Goal: Task Accomplishment & Management: Use online tool/utility

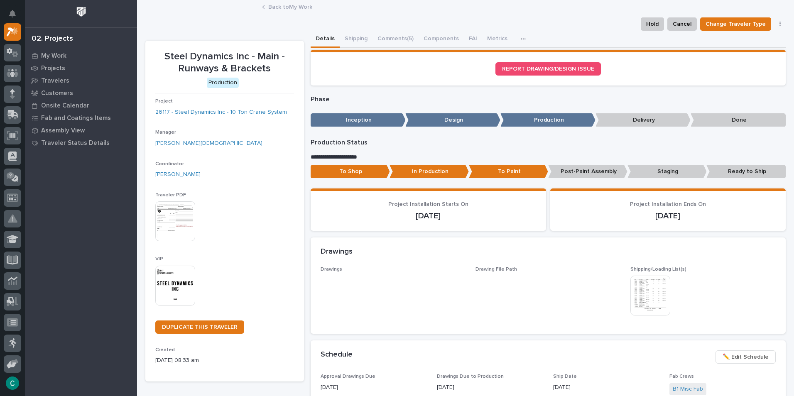
click at [294, 8] on link "Back to My Work" at bounding box center [290, 7] width 44 height 10
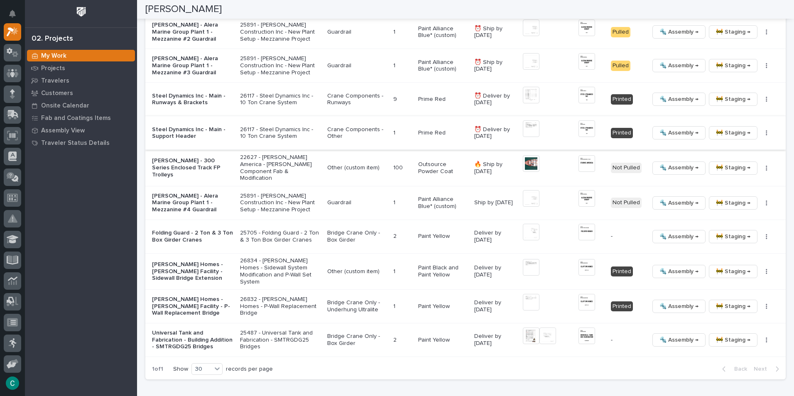
scroll to position [955, 0]
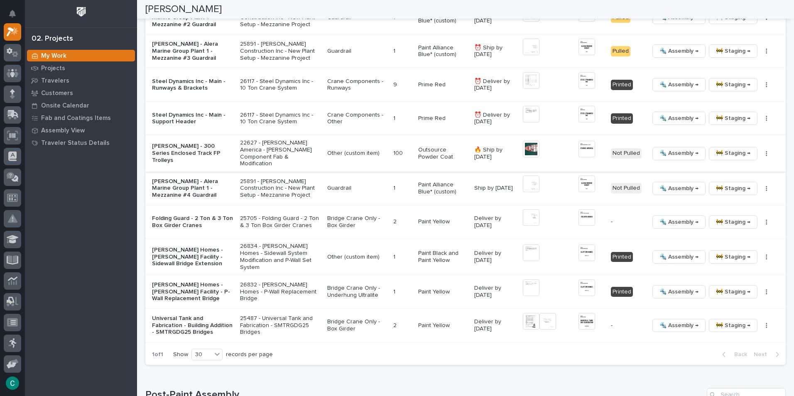
click at [662, 154] on span "🔩 Assembly →" at bounding box center [678, 153] width 39 height 10
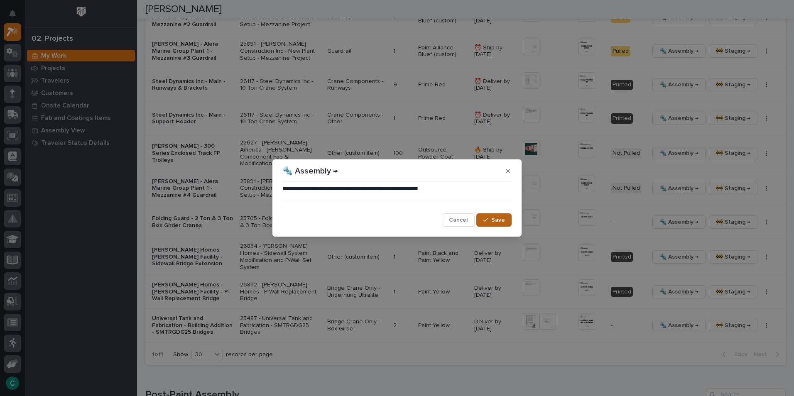
click at [497, 221] on span "Save" at bounding box center [498, 219] width 14 height 7
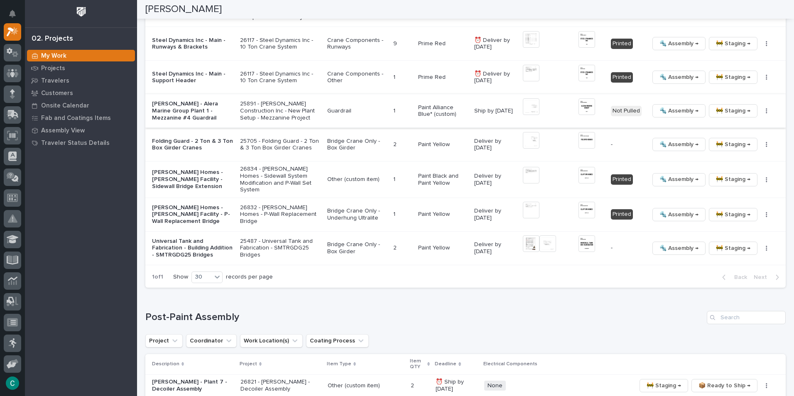
scroll to position [997, 0]
click at [659, 214] on span "🔩 Assembly →" at bounding box center [678, 214] width 39 height 10
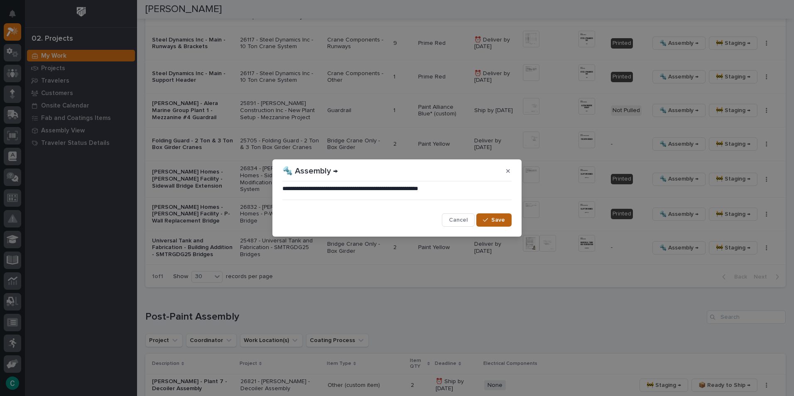
click at [506, 224] on button "Save" at bounding box center [493, 219] width 35 height 13
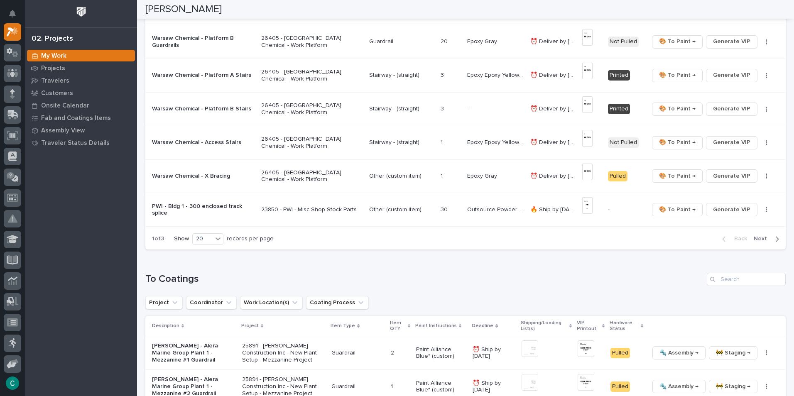
scroll to position [581, 0]
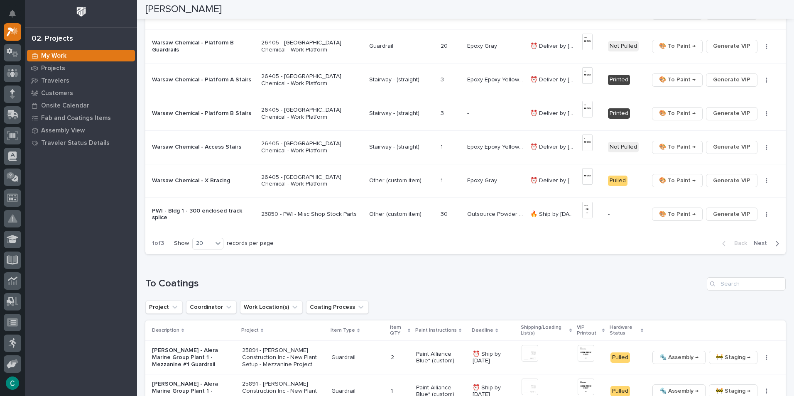
click at [754, 244] on span "Next" at bounding box center [763, 243] width 18 height 7
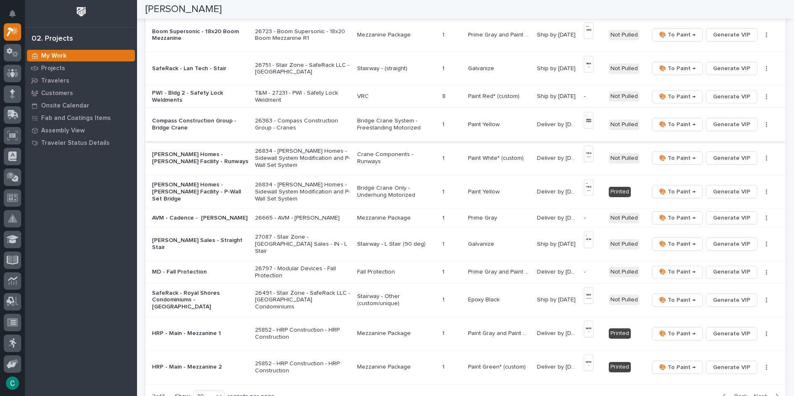
scroll to position [438, 0]
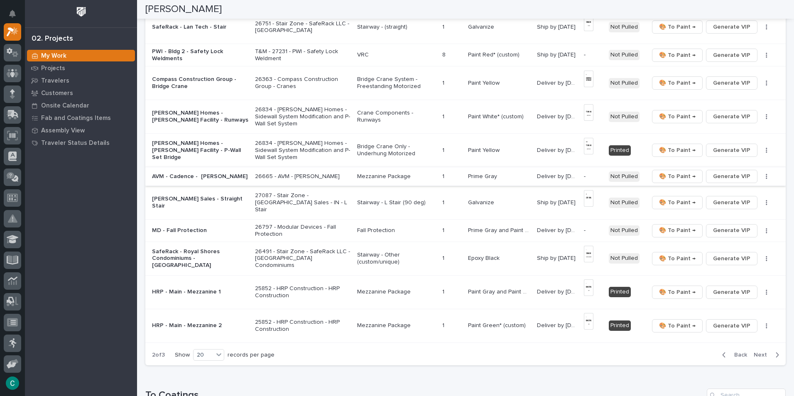
click at [717, 172] on span "Generate VIP" at bounding box center [731, 177] width 37 height 10
click at [713, 225] on span "Generate VIP" at bounding box center [731, 230] width 37 height 10
click at [378, 173] on p "Mezzanine Package" at bounding box center [396, 176] width 78 height 7
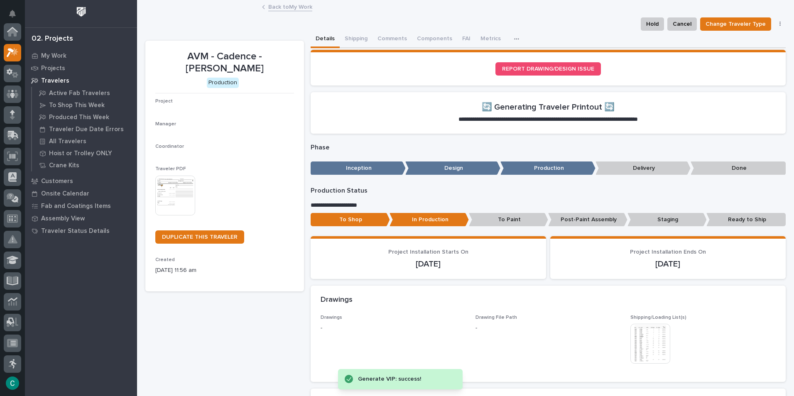
scroll to position [21, 0]
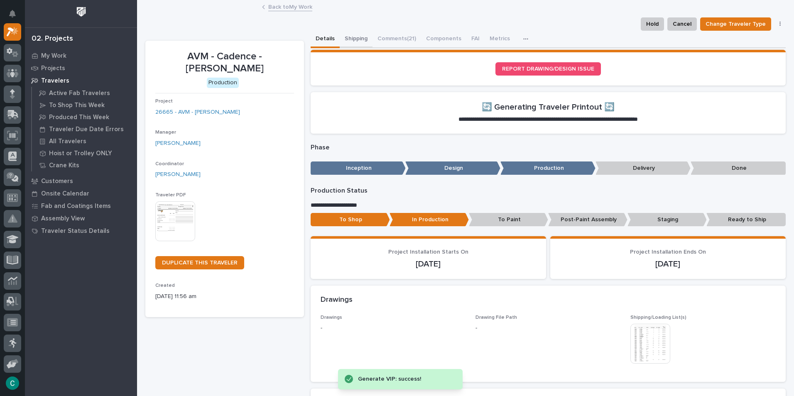
click at [358, 42] on button "Shipping" at bounding box center [356, 39] width 33 height 17
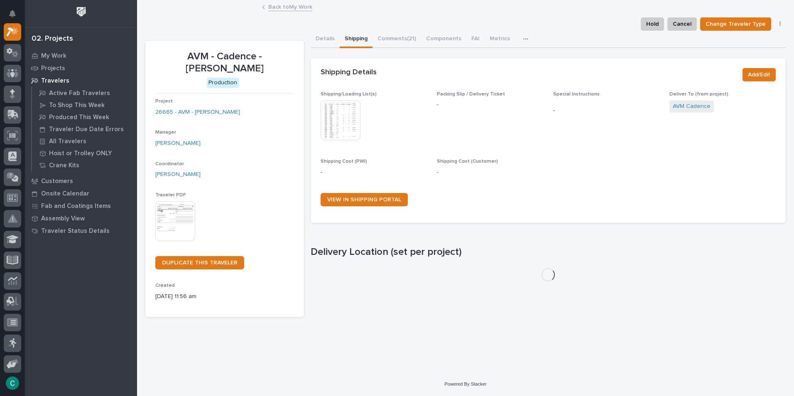
click at [340, 122] on img at bounding box center [341, 120] width 40 height 40
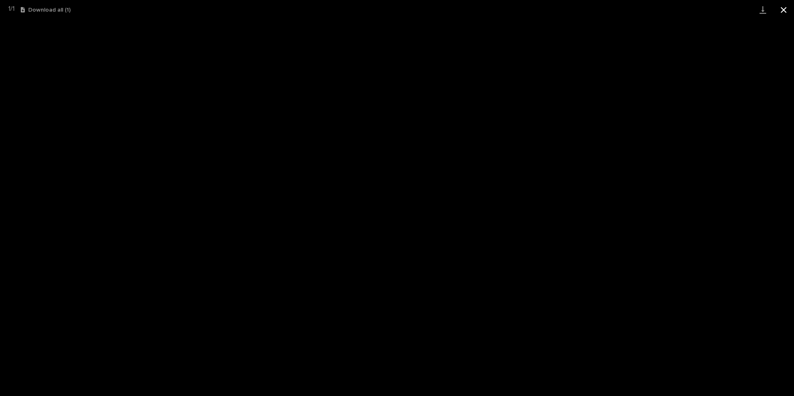
click at [783, 9] on button "Close gallery" at bounding box center [783, 10] width 21 height 20
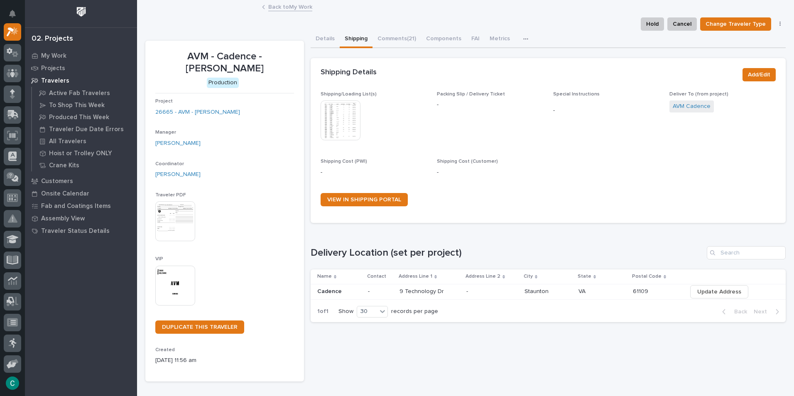
click at [57, 80] on p "Travelers" at bounding box center [55, 80] width 28 height 7
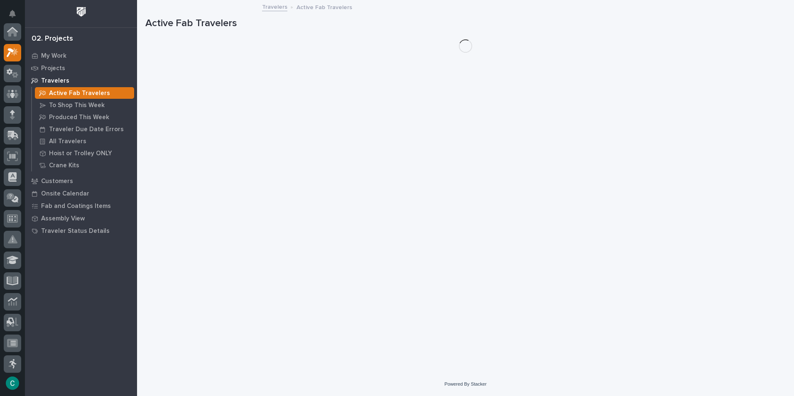
scroll to position [21, 0]
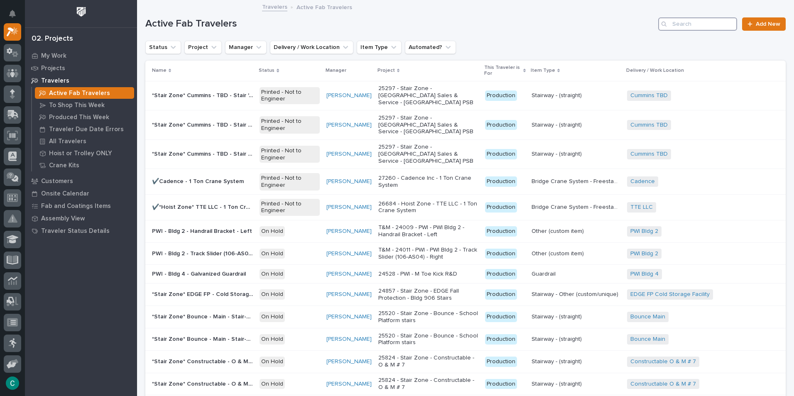
click at [682, 25] on input "Search" at bounding box center [697, 23] width 79 height 13
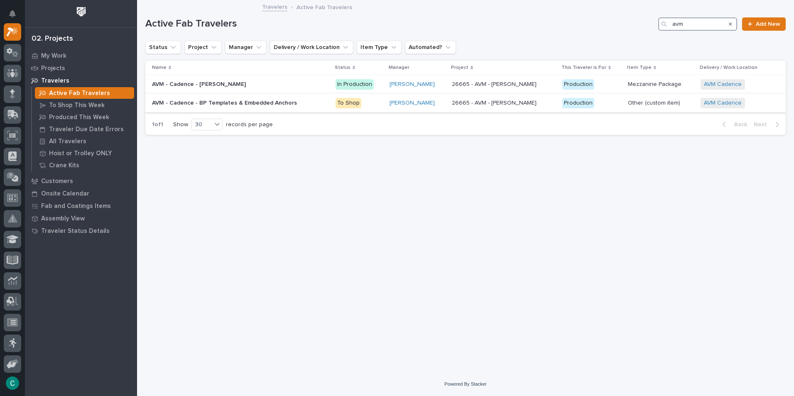
type input "avm"
click at [256, 105] on p "AVM - Cadence - BP Templates & Embedded Anchors" at bounding box center [225, 102] width 147 height 9
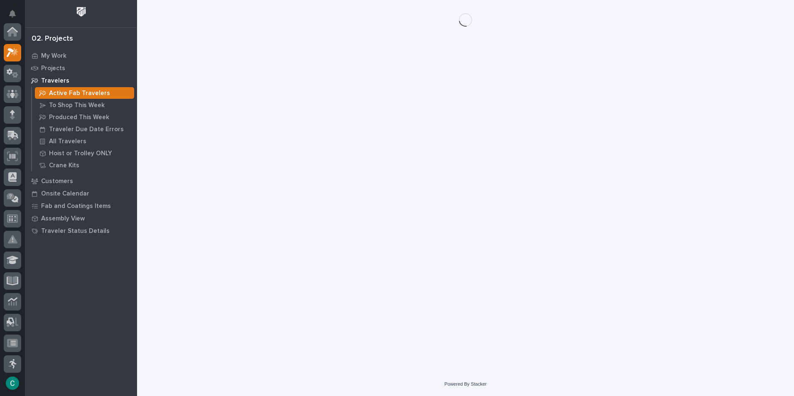
scroll to position [21, 0]
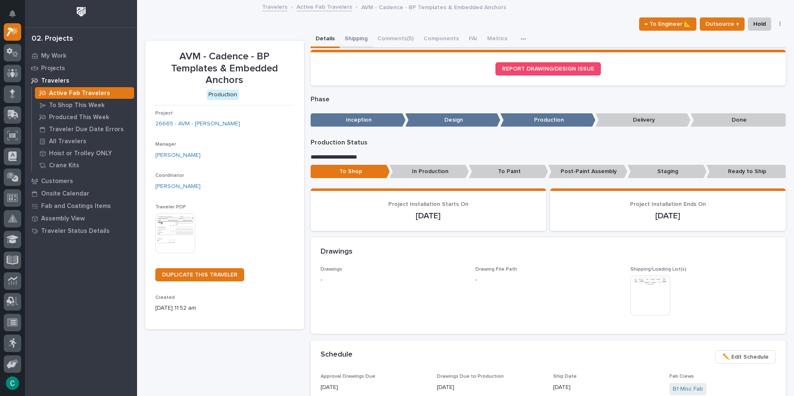
click at [355, 37] on button "Shipping" at bounding box center [356, 39] width 33 height 17
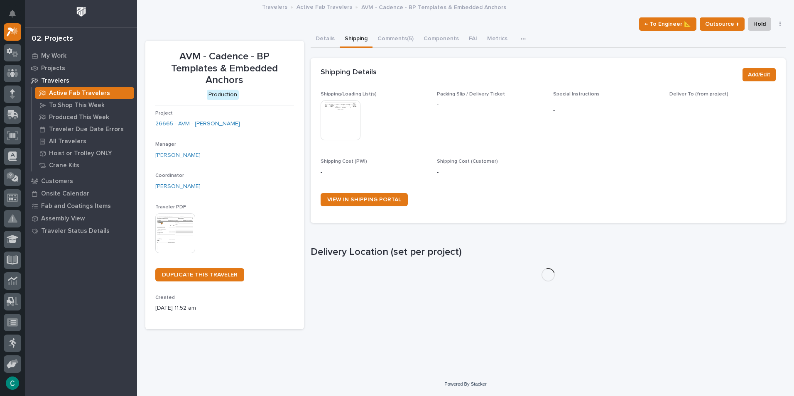
click at [342, 119] on img at bounding box center [341, 120] width 40 height 40
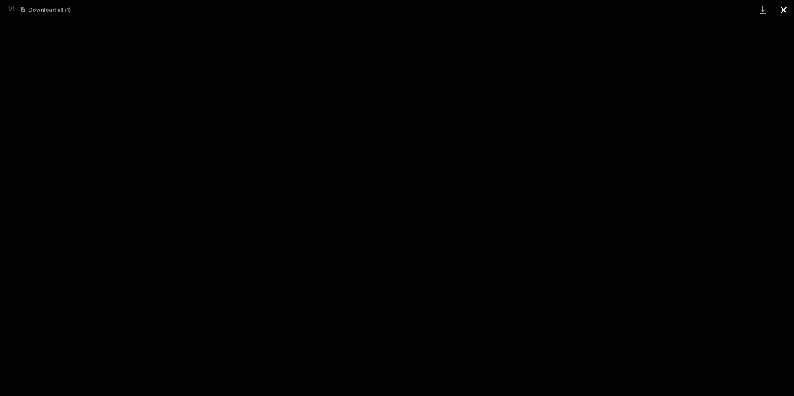
click at [791, 4] on button "Close gallery" at bounding box center [783, 10] width 21 height 20
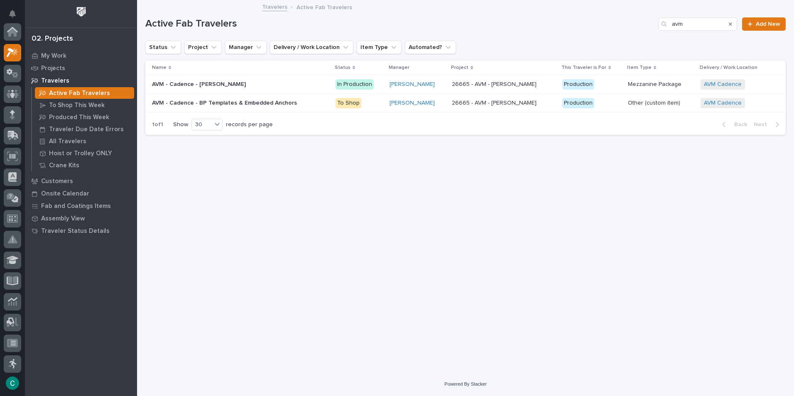
scroll to position [21, 0]
click at [66, 140] on p "All Travelers" at bounding box center [67, 141] width 37 height 7
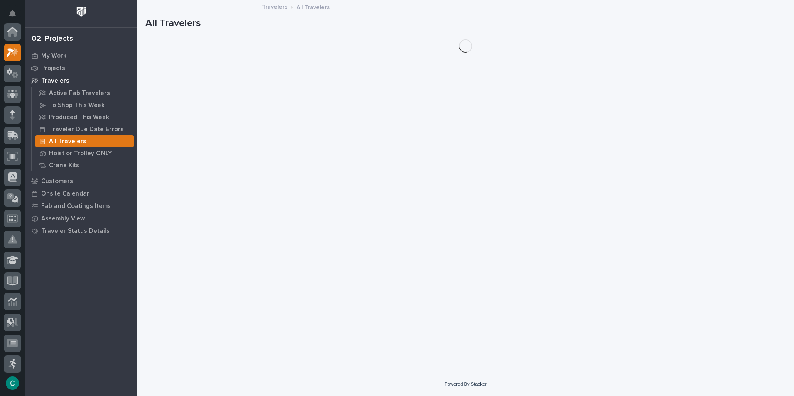
scroll to position [21, 0]
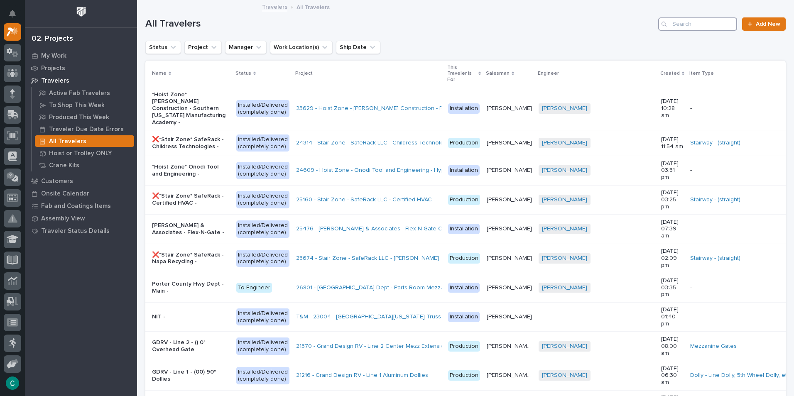
click at [666, 23] on input "Search" at bounding box center [697, 23] width 79 height 13
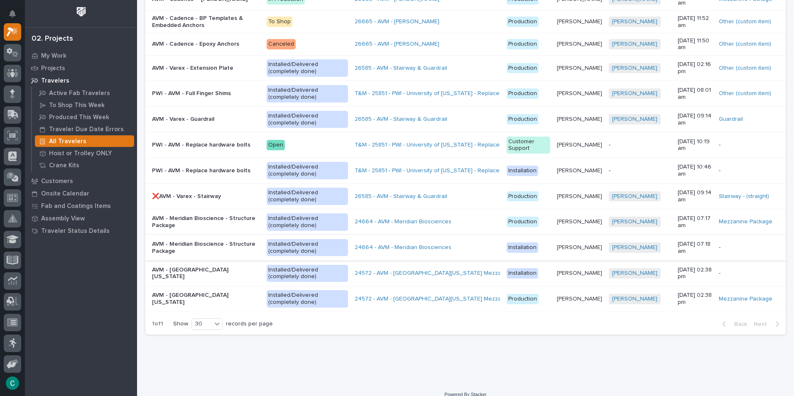
scroll to position [125, 0]
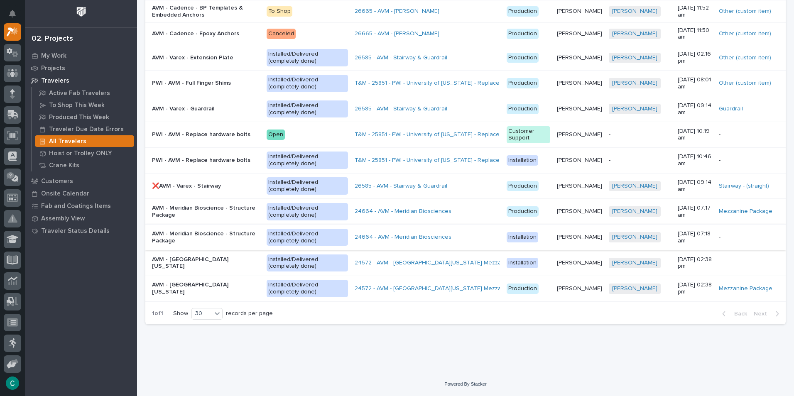
type input "avm"
click at [194, 233] on p "AVM - Meridian Bioscience - Structure Package" at bounding box center [206, 237] width 108 height 14
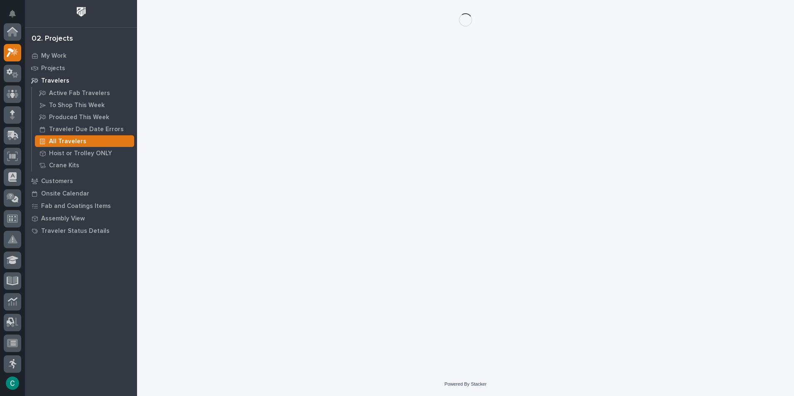
scroll to position [21, 0]
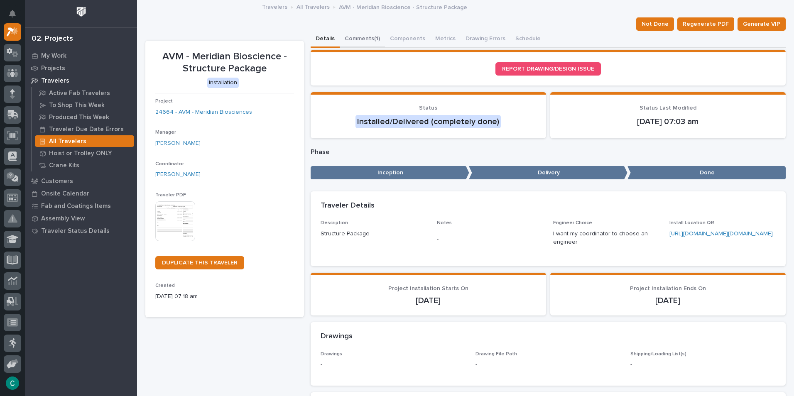
click at [343, 39] on button "Comments (1)" at bounding box center [362, 39] width 45 height 17
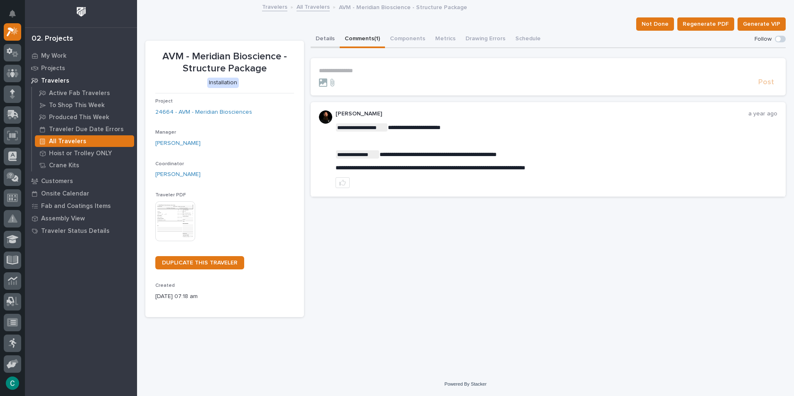
click at [326, 38] on button "Details" at bounding box center [325, 39] width 29 height 17
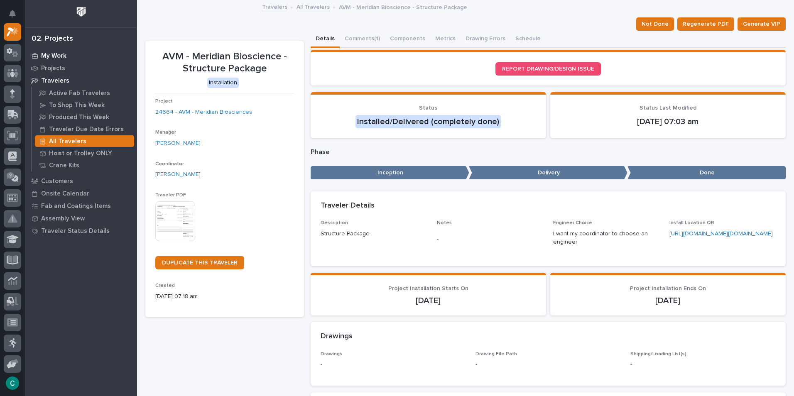
click at [57, 54] on p "My Work" at bounding box center [53, 55] width 25 height 7
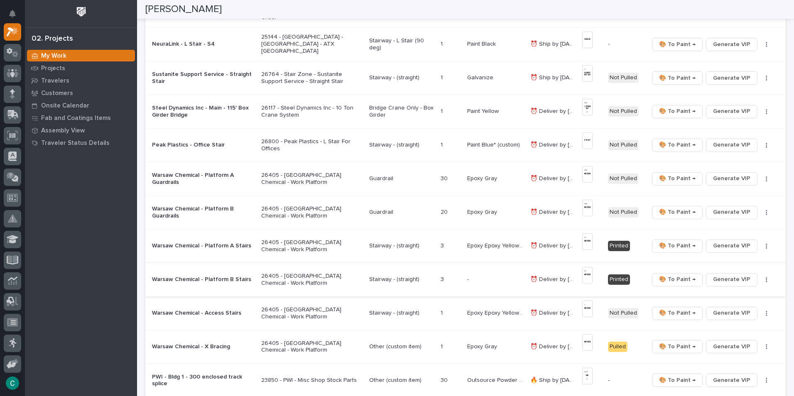
scroll to position [540, 0]
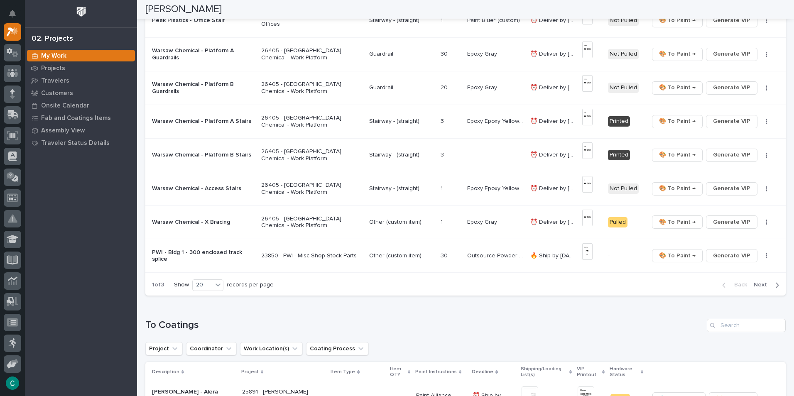
click at [763, 283] on span "Next" at bounding box center [763, 284] width 18 height 7
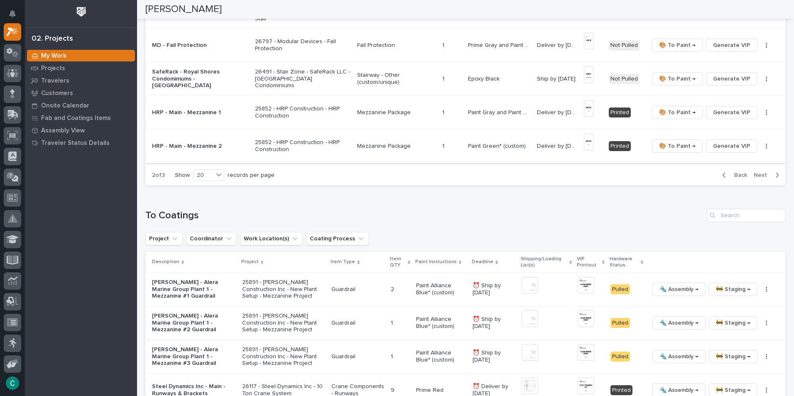
scroll to position [659, 0]
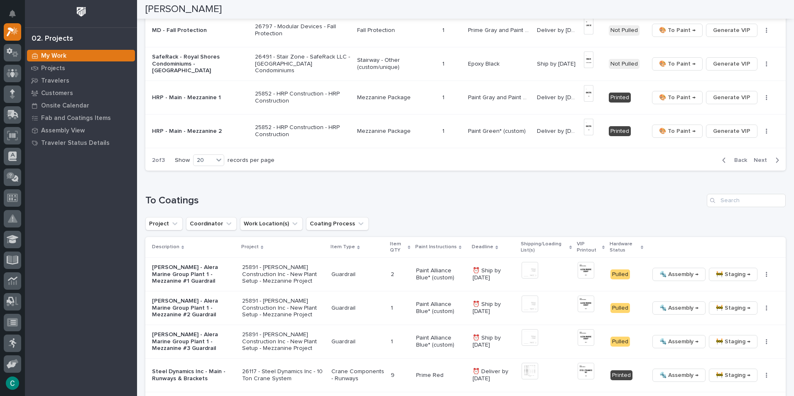
click at [759, 157] on span "Next" at bounding box center [763, 160] width 18 height 7
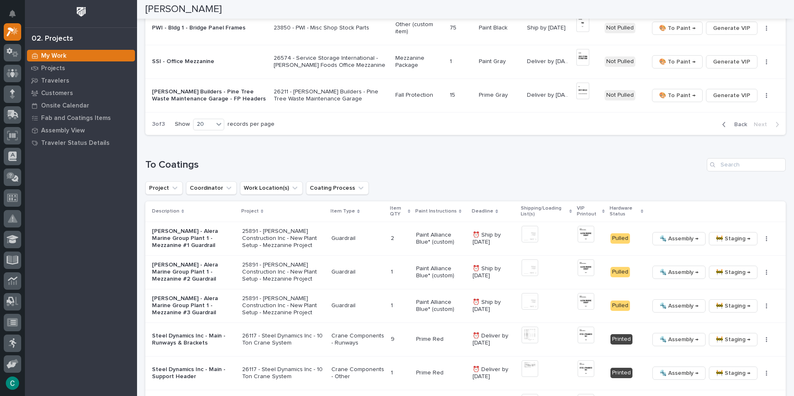
scroll to position [163, 0]
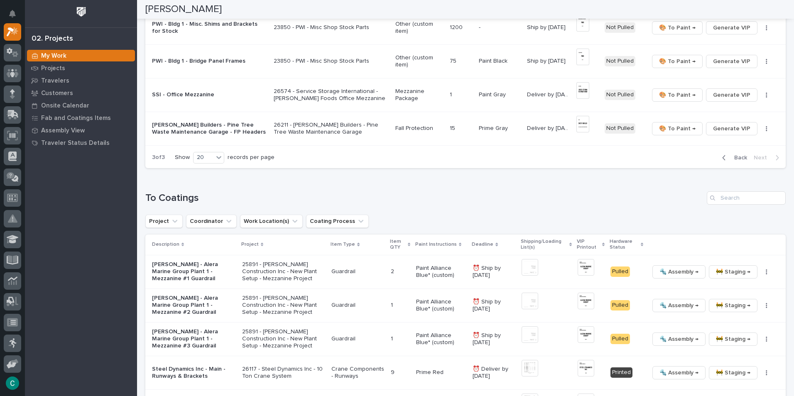
click at [731, 154] on span "Back" at bounding box center [738, 157] width 18 height 7
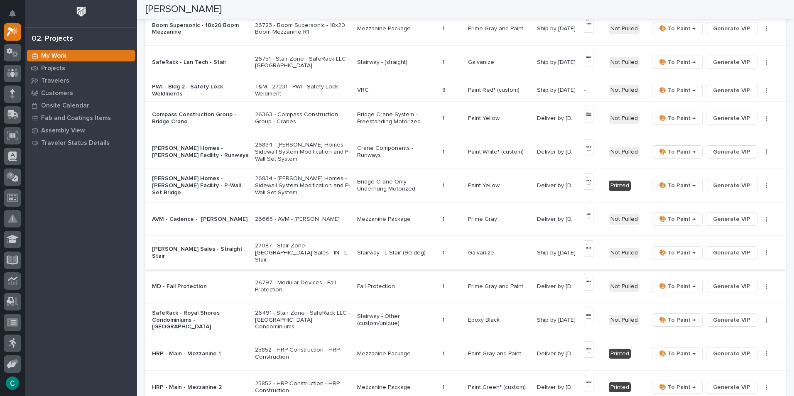
scroll to position [495, 0]
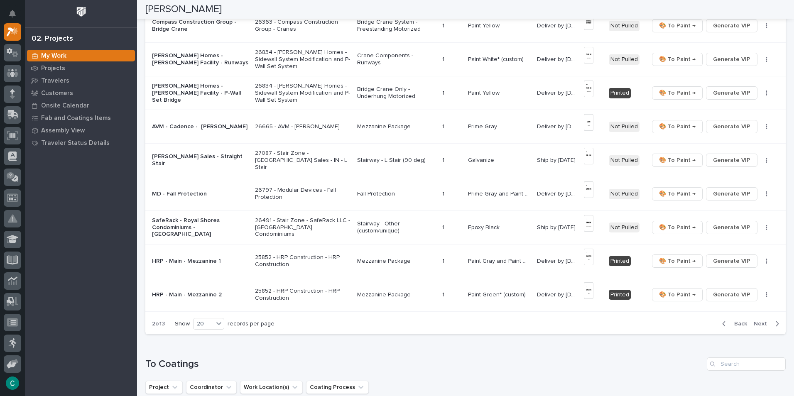
click at [737, 320] on span "Back" at bounding box center [738, 323] width 18 height 7
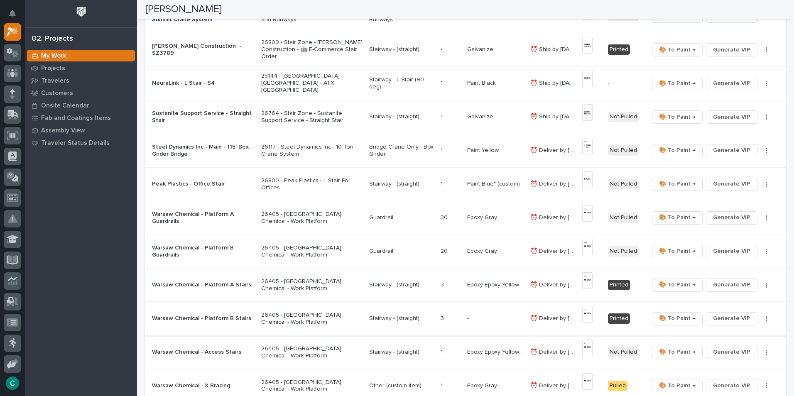
scroll to position [335, 0]
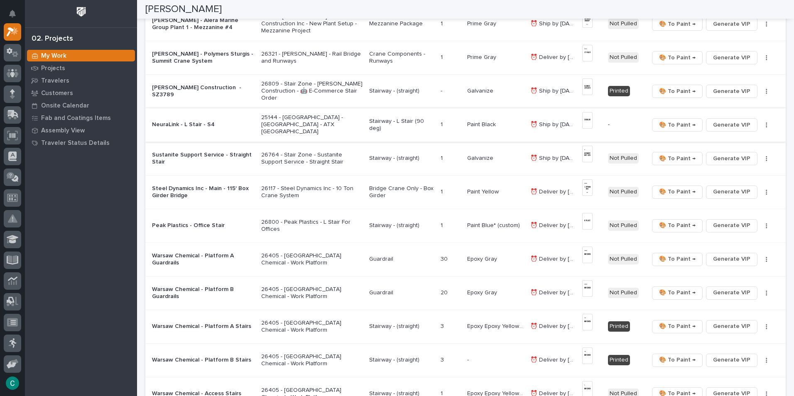
click at [582, 120] on img at bounding box center [587, 120] width 10 height 17
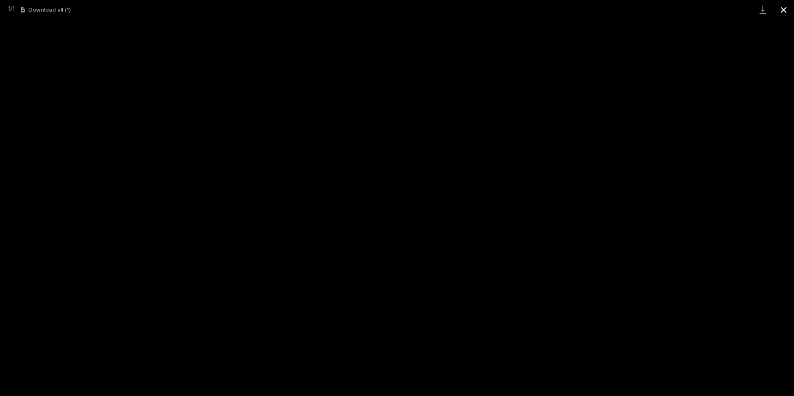
click at [781, 8] on button "Close gallery" at bounding box center [783, 10] width 21 height 20
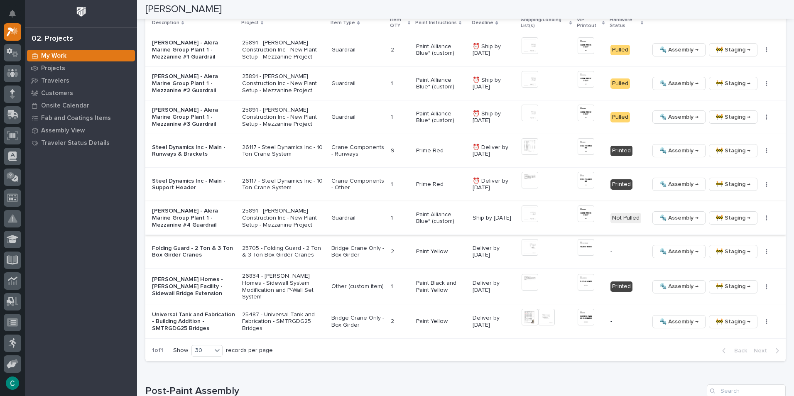
scroll to position [875, 0]
